Goal: Navigation & Orientation: Go to known website

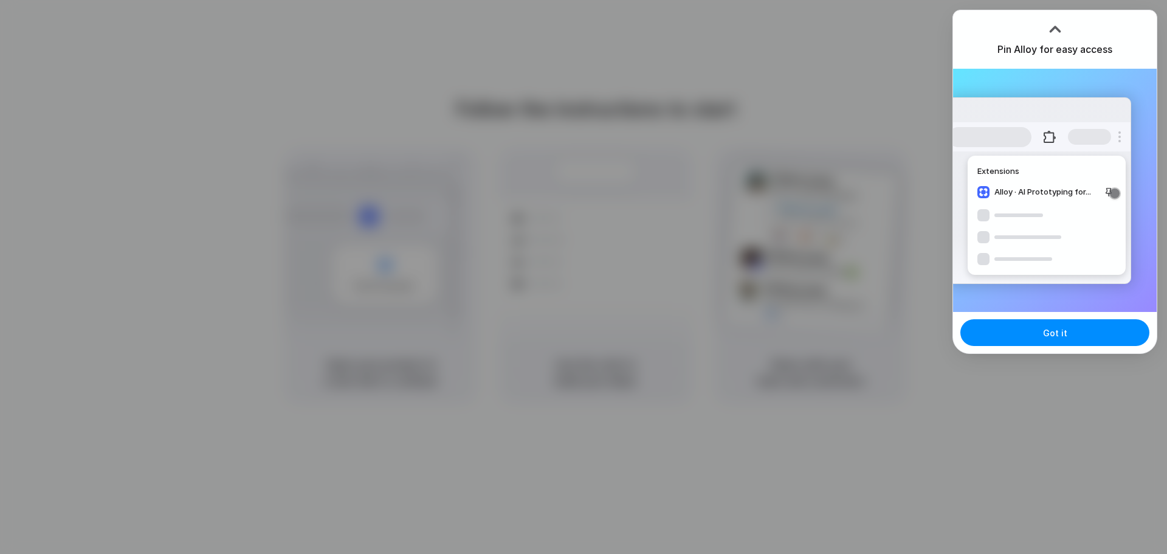
click at [1054, 25] on div at bounding box center [1055, 29] width 18 height 18
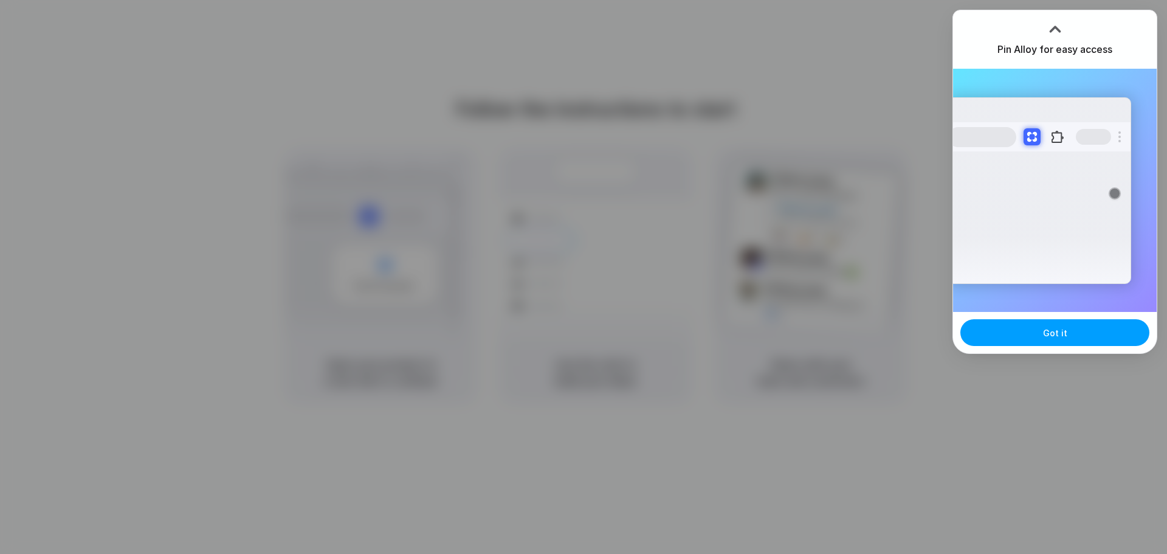
click at [1071, 324] on button "Got it" at bounding box center [1055, 332] width 189 height 27
